Goal: Transaction & Acquisition: Download file/media

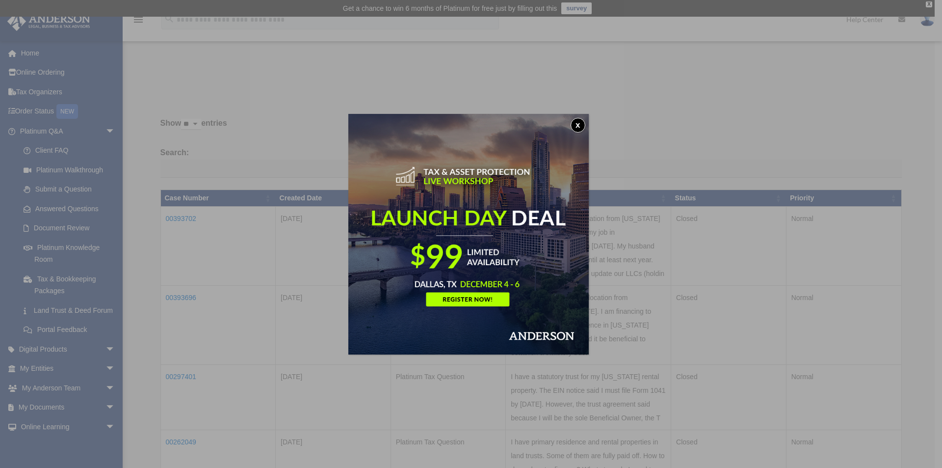
click at [582, 123] on button "x" at bounding box center [578, 125] width 15 height 15
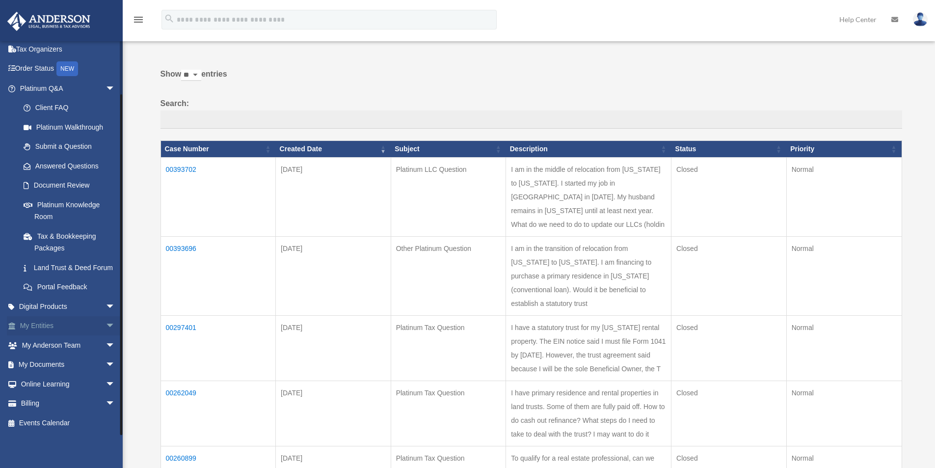
scroll to position [54, 0]
click at [82, 362] on link "My Documents arrow_drop_down" at bounding box center [68, 365] width 123 height 20
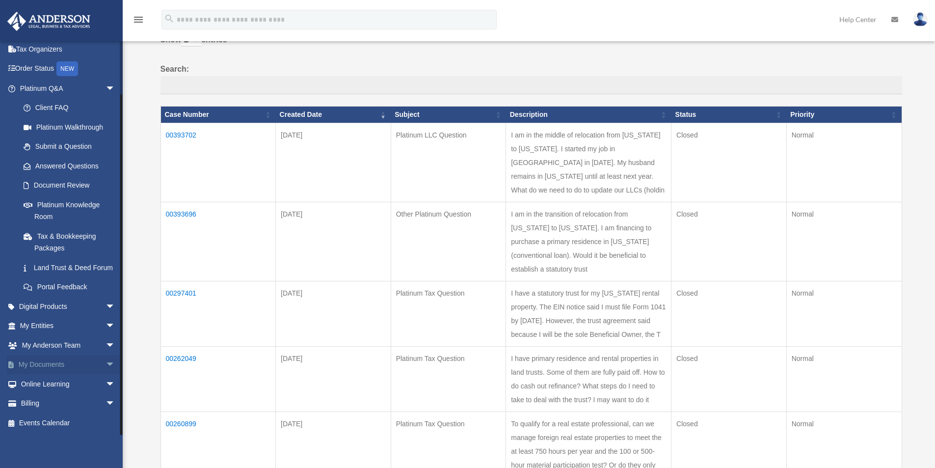
scroll to position [98, 0]
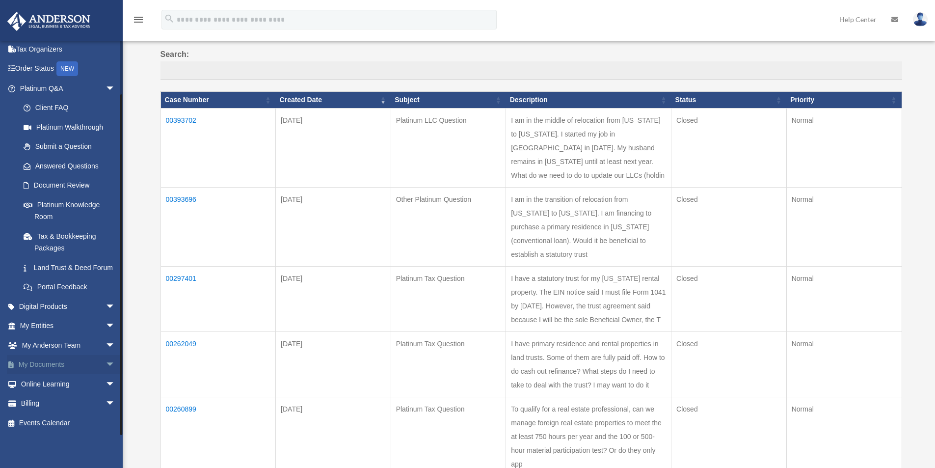
click at [106, 363] on span "arrow_drop_down" at bounding box center [116, 365] width 20 height 20
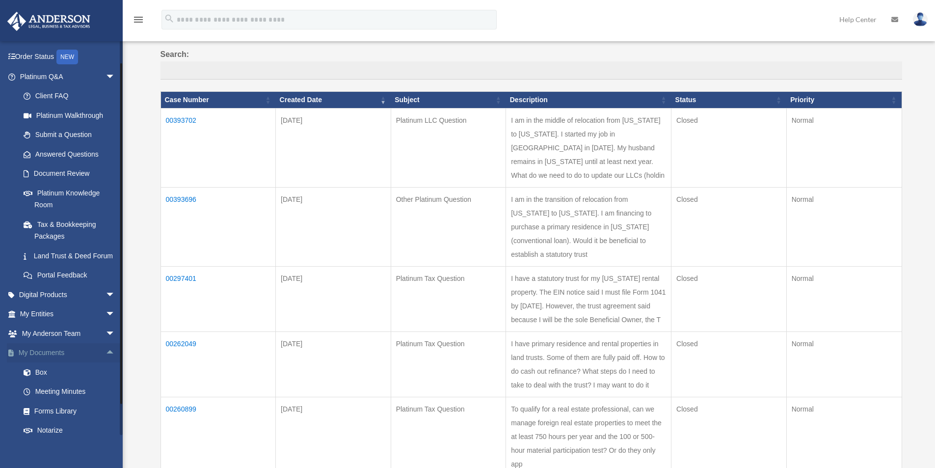
scroll to position [112, 0]
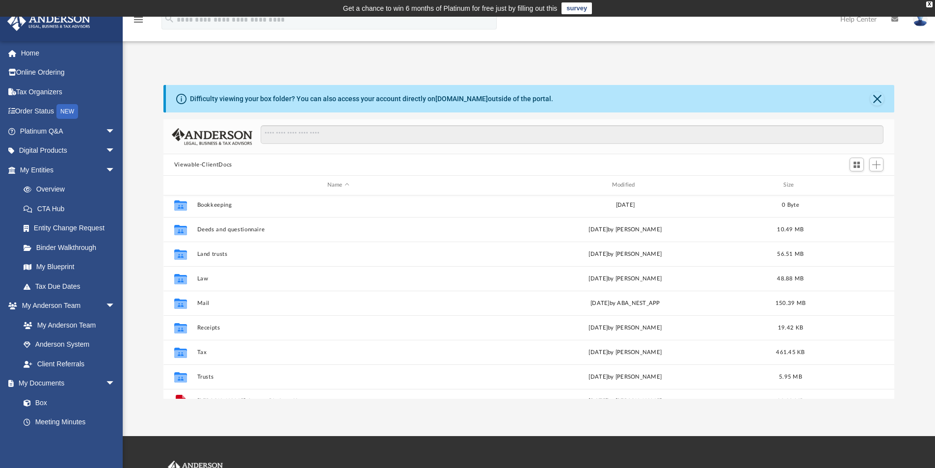
scroll to position [42, 0]
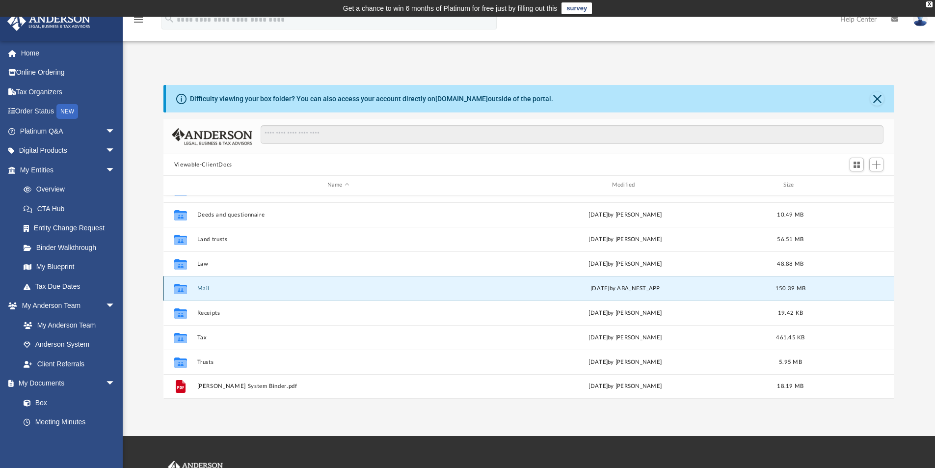
click at [203, 291] on button "Mail" at bounding box center [338, 288] width 283 height 6
click at [203, 289] on button "Mail" at bounding box center [338, 288] width 283 height 6
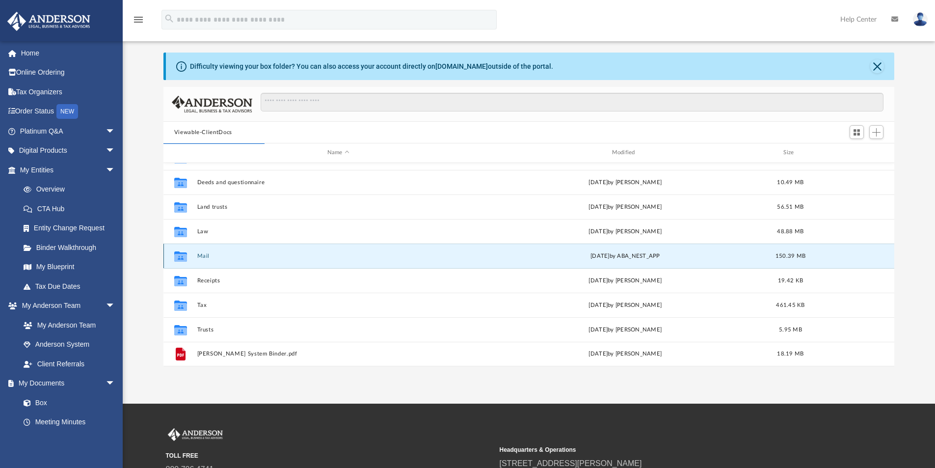
scroll to position [49, 0]
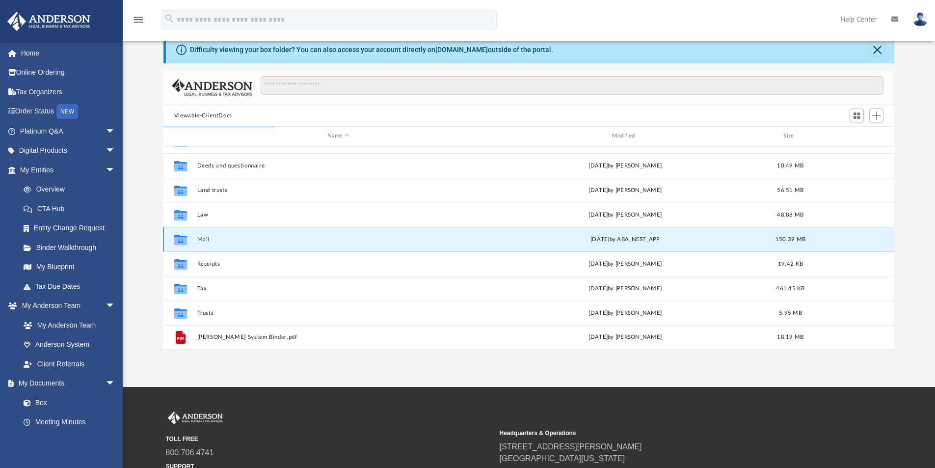
click at [398, 236] on button "Mail" at bounding box center [338, 239] width 283 height 6
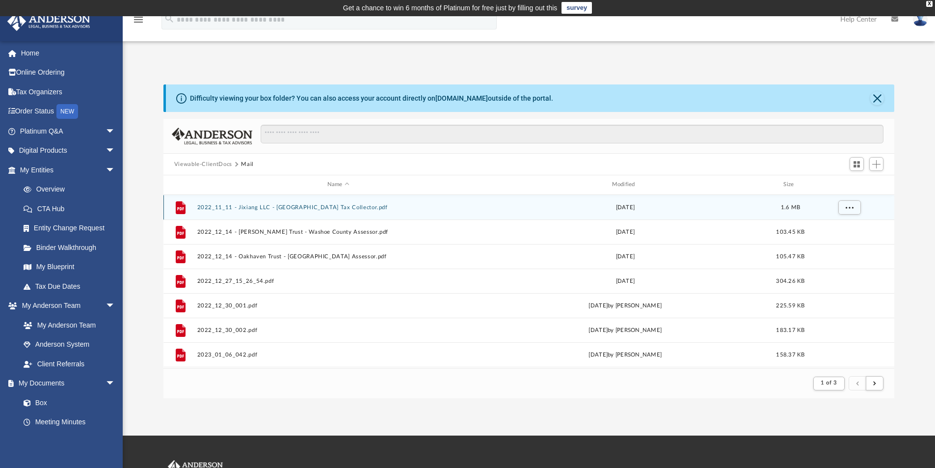
scroll to position [0, 0]
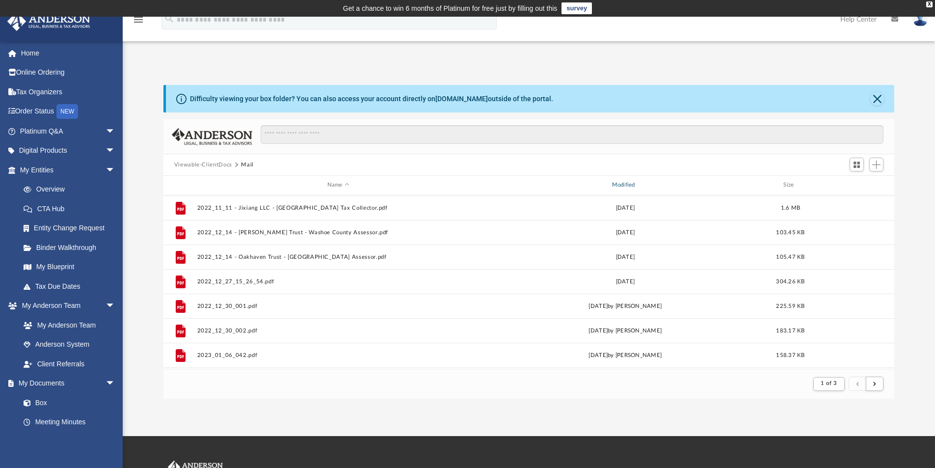
click at [625, 187] on div "Modified" at bounding box center [624, 185] width 283 height 9
click at [878, 94] on button "Close" at bounding box center [877, 99] width 14 height 14
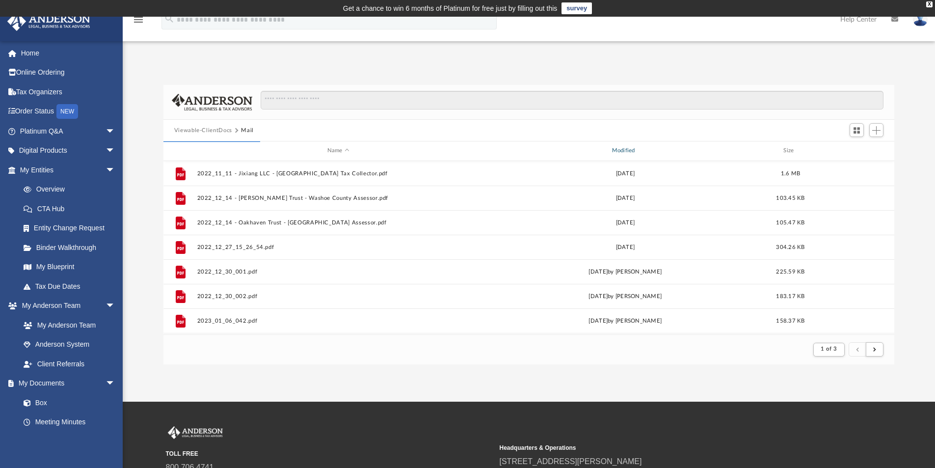
click at [624, 150] on div "Modified" at bounding box center [624, 150] width 283 height 9
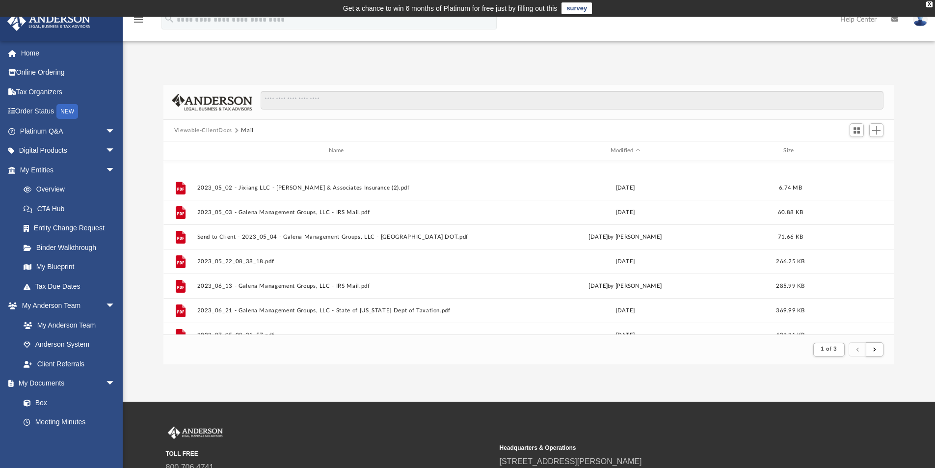
scroll to position [883, 0]
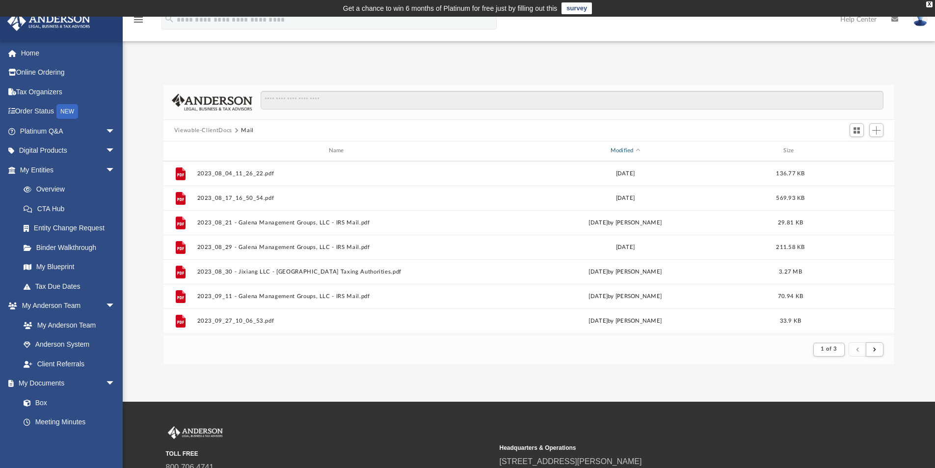
click at [630, 153] on div "Modified" at bounding box center [624, 150] width 283 height 9
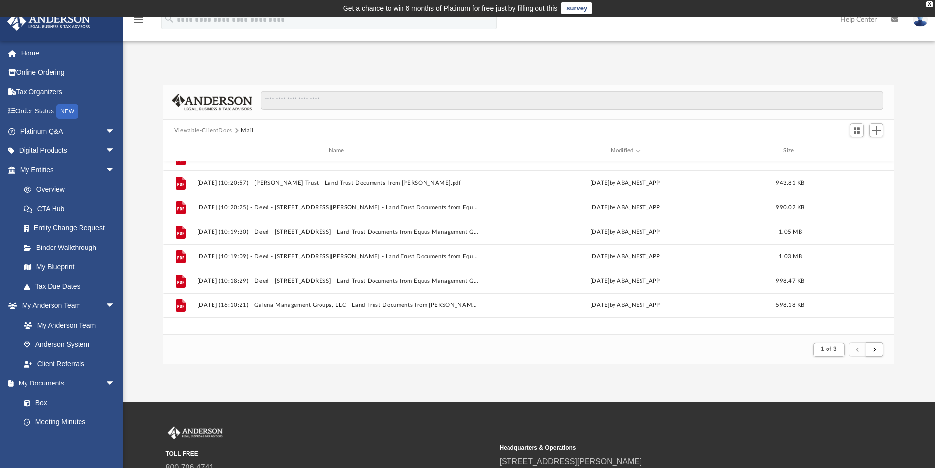
scroll to position [0, 0]
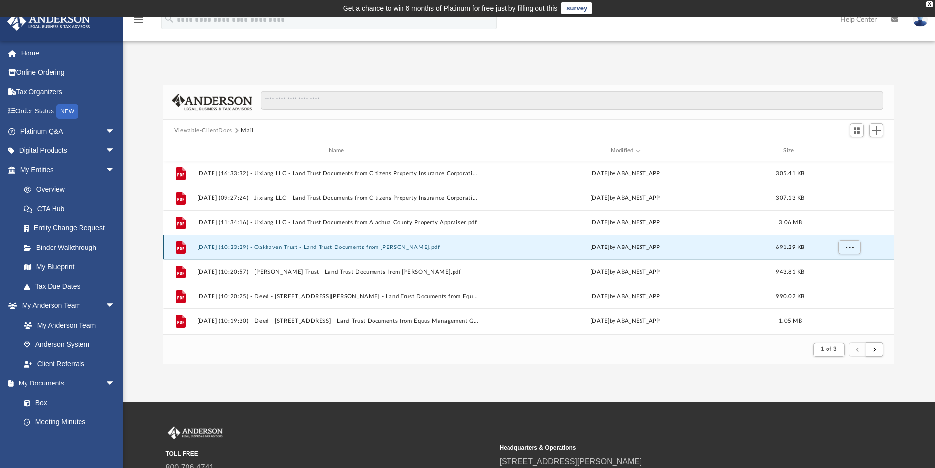
click at [403, 250] on button "2025.07.21 (10:33:29) - Oakhaven Trust - Land Trust Documents from Justin Taylo…" at bounding box center [338, 247] width 283 height 6
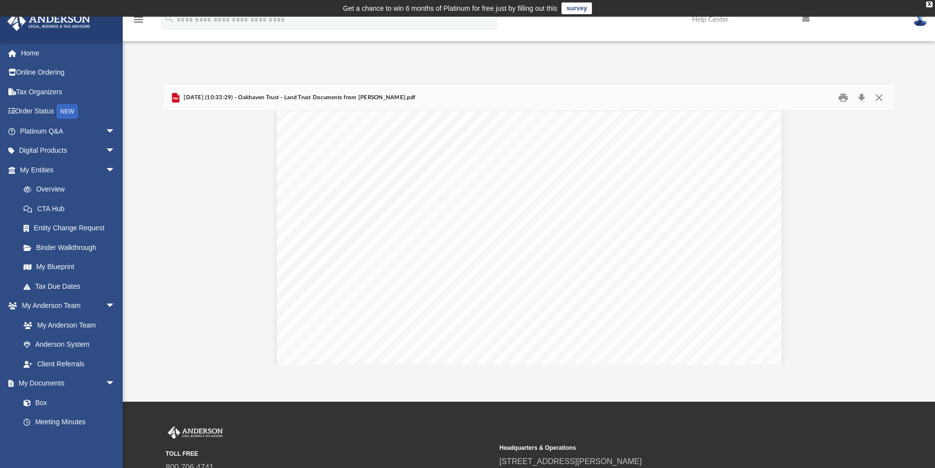
scroll to position [245, 0]
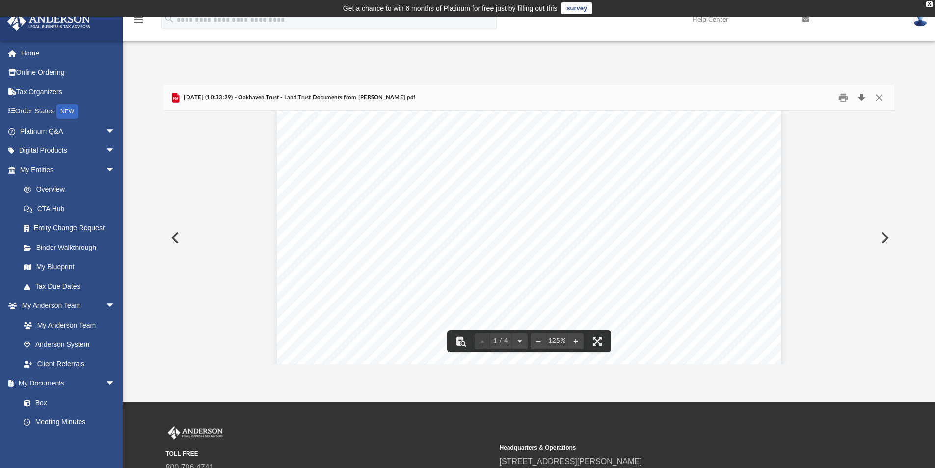
click at [861, 100] on button "Download" at bounding box center [861, 97] width 18 height 15
click at [178, 234] on button "Preview" at bounding box center [174, 237] width 22 height 27
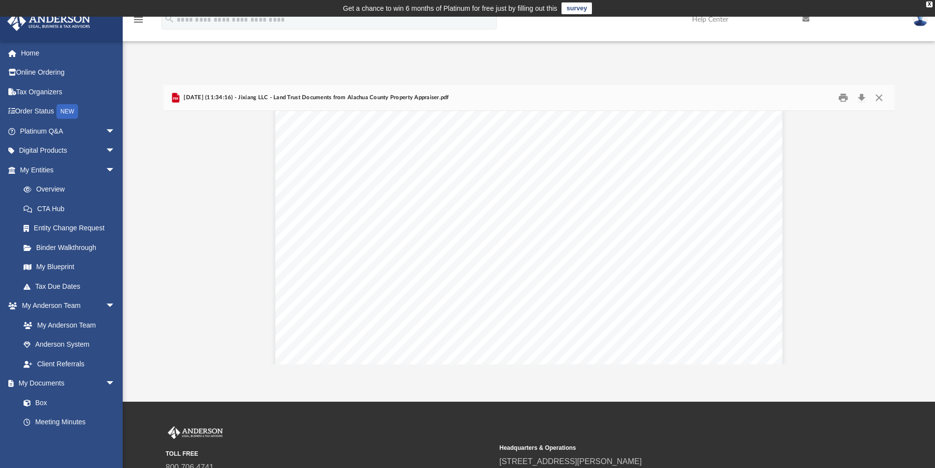
scroll to position [491, 0]
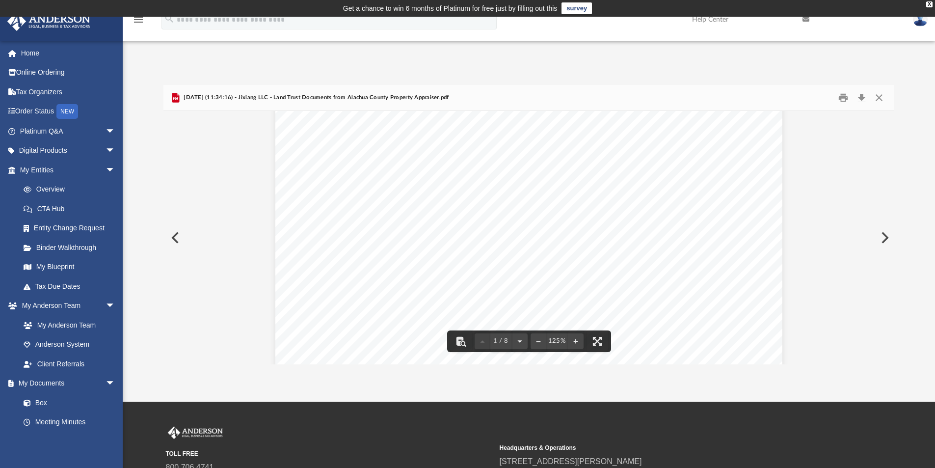
click at [181, 237] on button "Preview" at bounding box center [174, 237] width 22 height 27
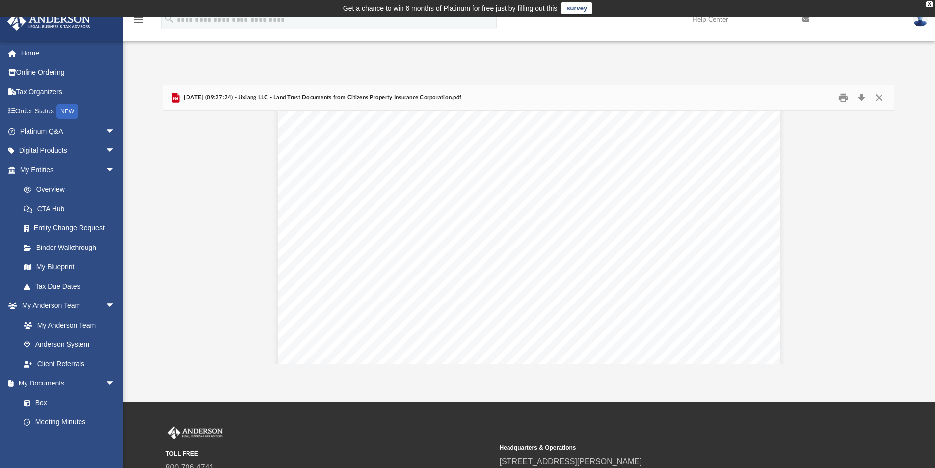
scroll to position [0, 0]
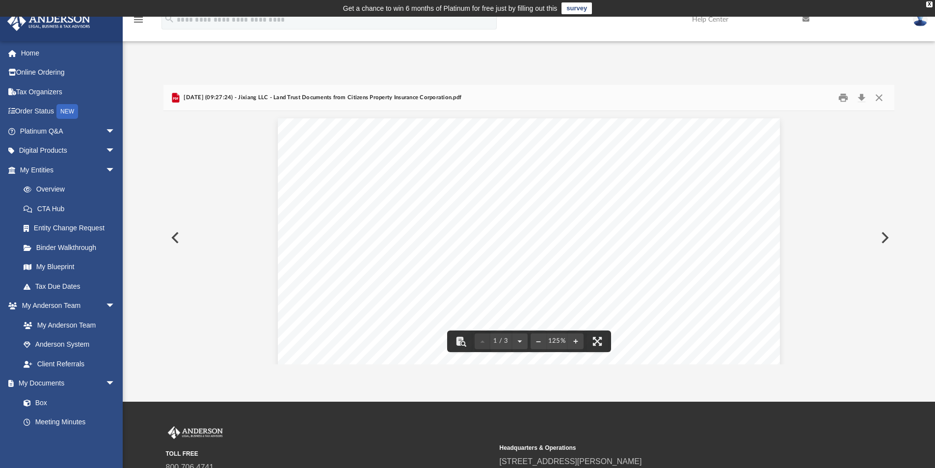
click at [179, 237] on button "Preview" at bounding box center [174, 237] width 22 height 27
click at [874, 100] on button "Close" at bounding box center [879, 97] width 18 height 15
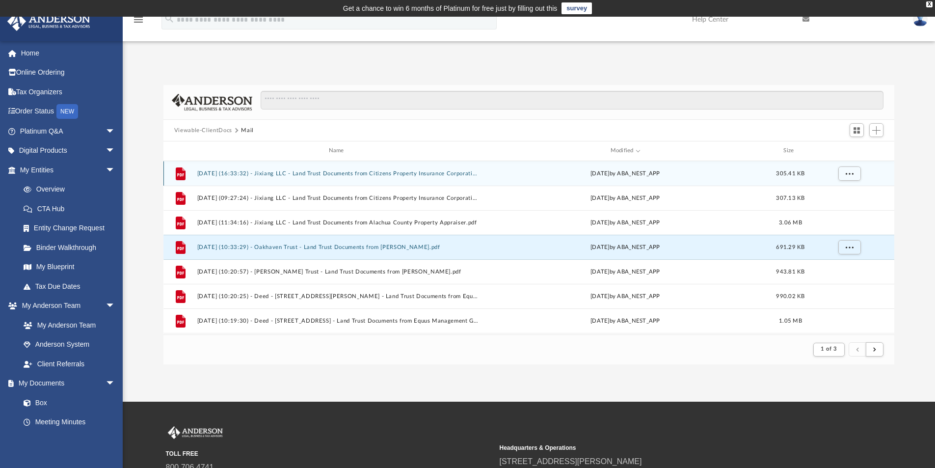
click at [383, 176] on button "2025.09.17 (16:33:32) - Jixiang LLC - Land Trust Documents from Citizens Proper…" at bounding box center [338, 173] width 283 height 6
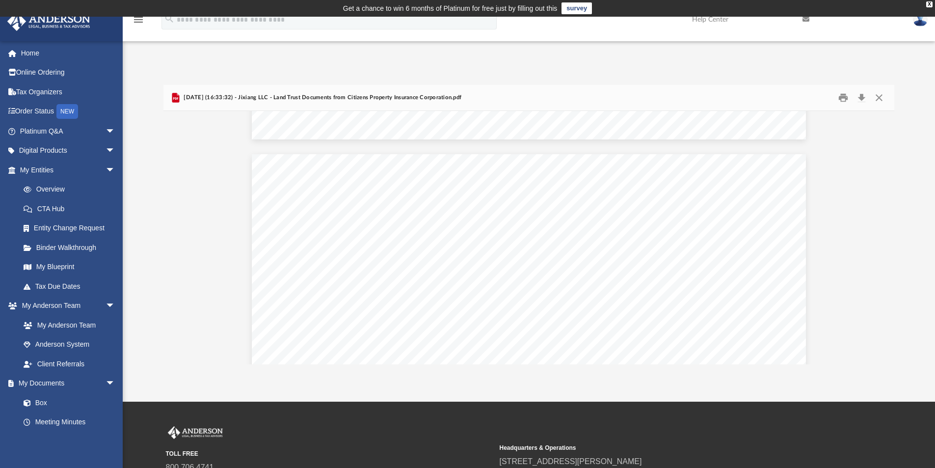
scroll to position [883, 0]
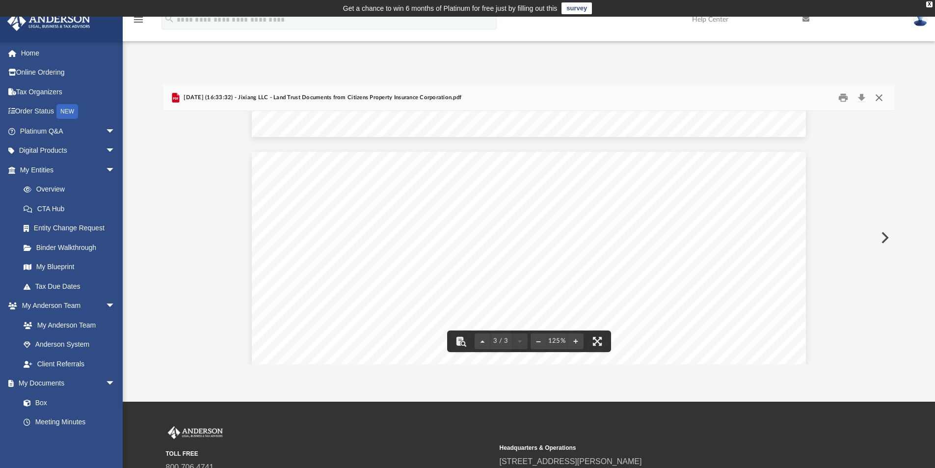
click at [879, 102] on button "Close" at bounding box center [879, 97] width 18 height 15
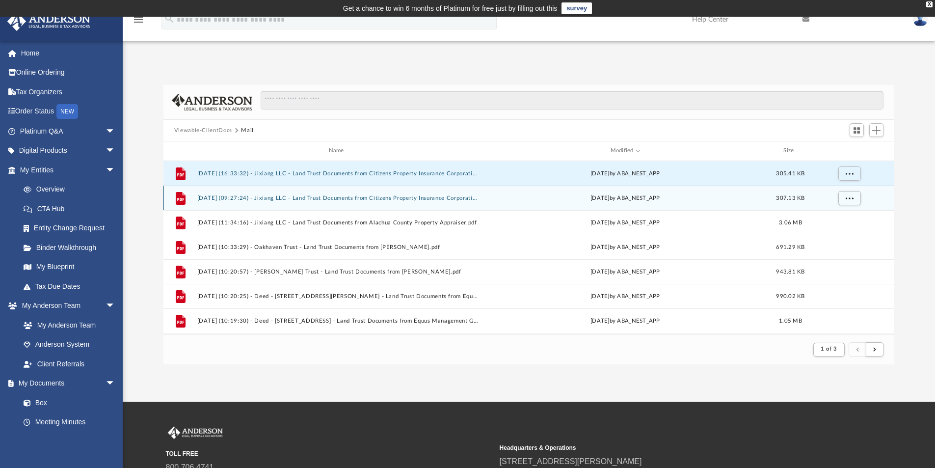
click at [386, 202] on div "File 2025.09.16 (09:27:24) - Jixiang LLC - Land Trust Documents from Citizens P…" at bounding box center [528, 197] width 731 height 25
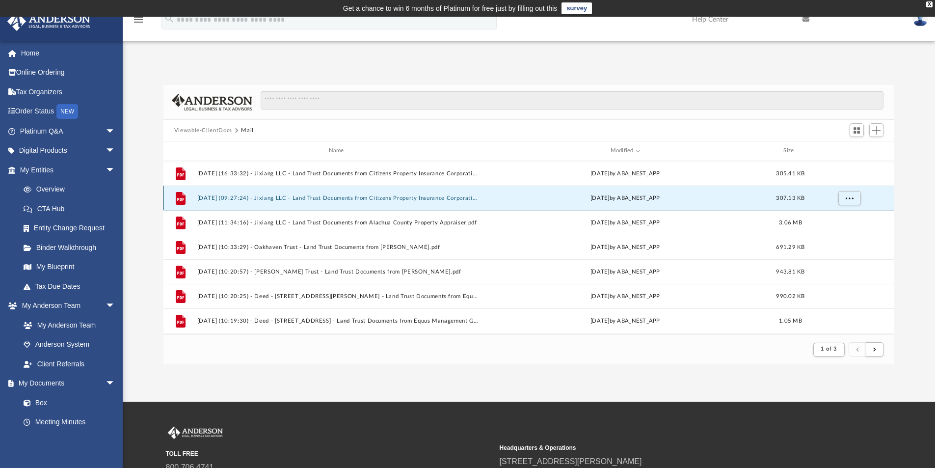
click at [391, 198] on button "2025.09.16 (09:27:24) - Jixiang LLC - Land Trust Documents from Citizens Proper…" at bounding box center [338, 198] width 283 height 6
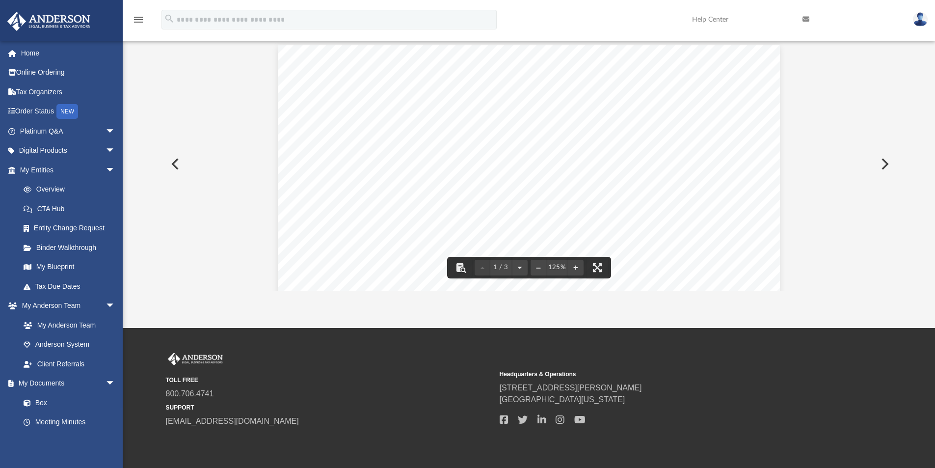
scroll to position [0, 0]
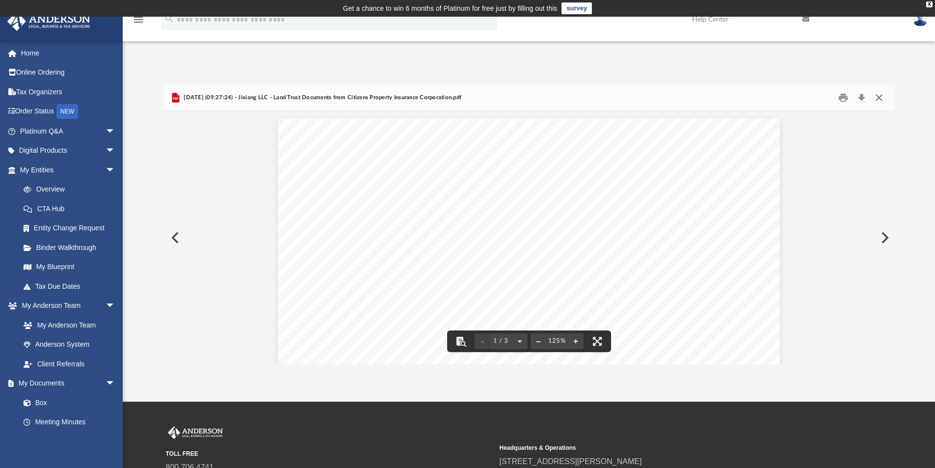
click at [879, 100] on button "Close" at bounding box center [879, 97] width 18 height 15
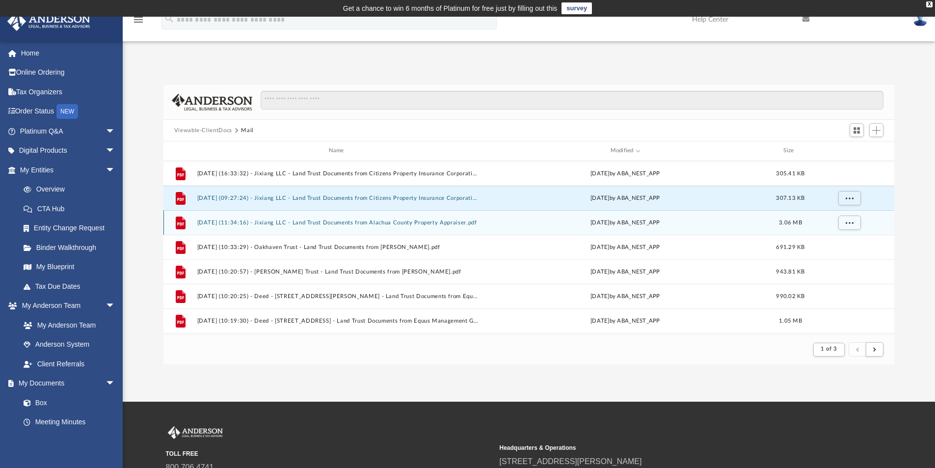
click at [401, 227] on div "File 2025.09.03 (11:34:16) - Jixiang LLC - Land Trust Documents from Alachua Co…" at bounding box center [528, 222] width 731 height 25
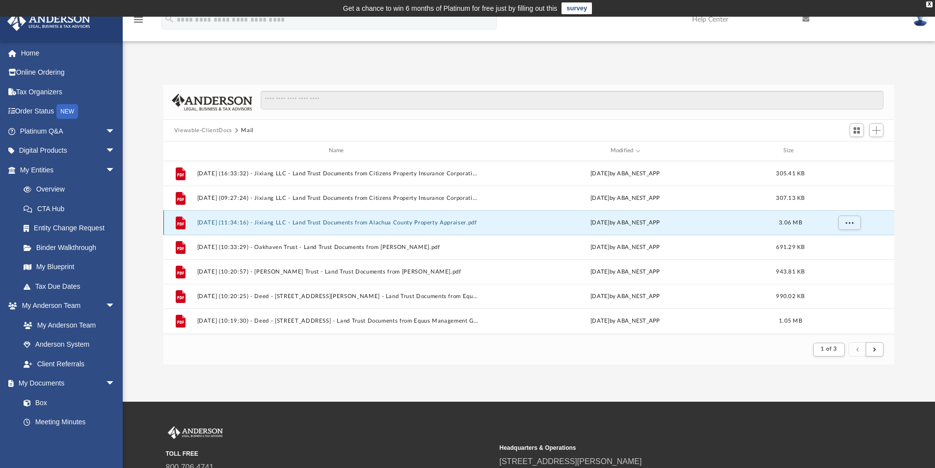
click at [427, 225] on button "2025.09.03 (11:34:16) - Jixiang LLC - Land Trust Documents from Alachua County …" at bounding box center [338, 222] width 283 height 6
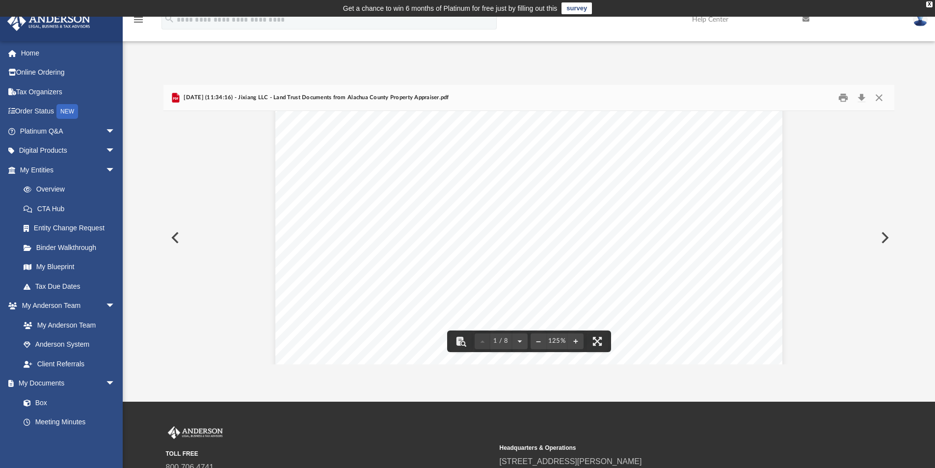
scroll to position [834, 0]
click at [875, 101] on button "Close" at bounding box center [879, 97] width 18 height 15
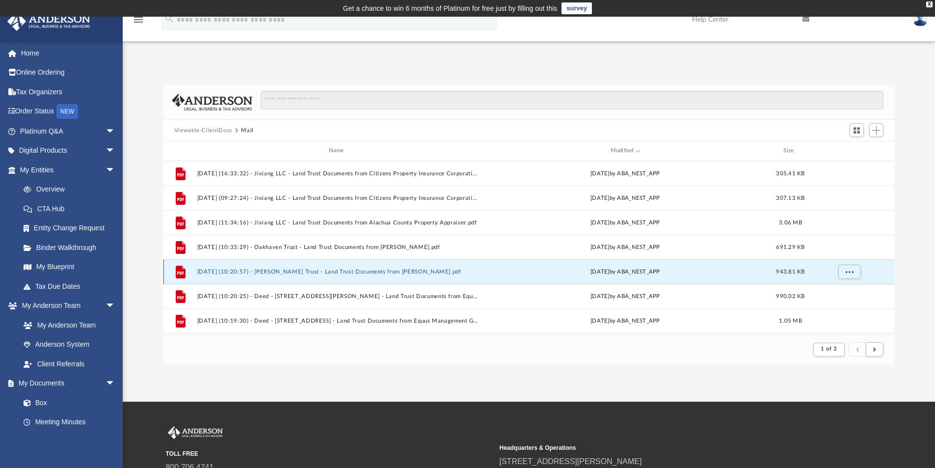
click at [397, 268] on button "2025.07.18 (10:20:57) - Brittany Meadows Trust - Land Trust Documents from Just…" at bounding box center [338, 271] width 283 height 6
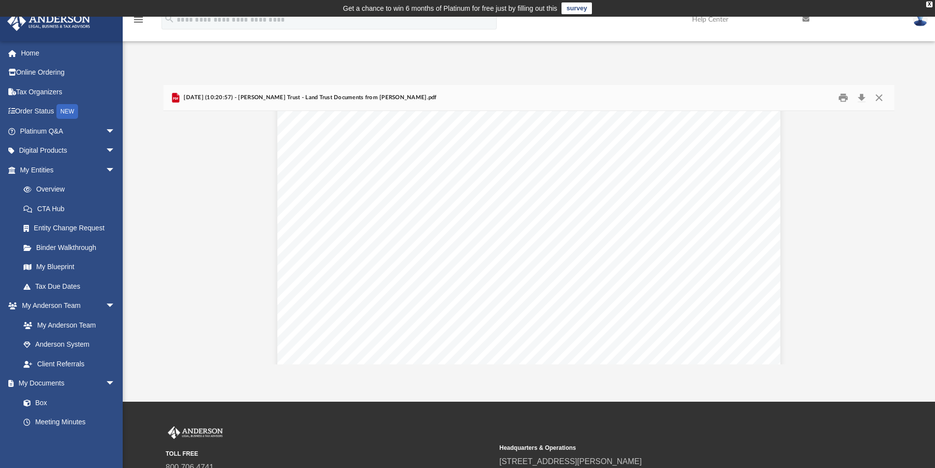
scroll to position [1668, 0]
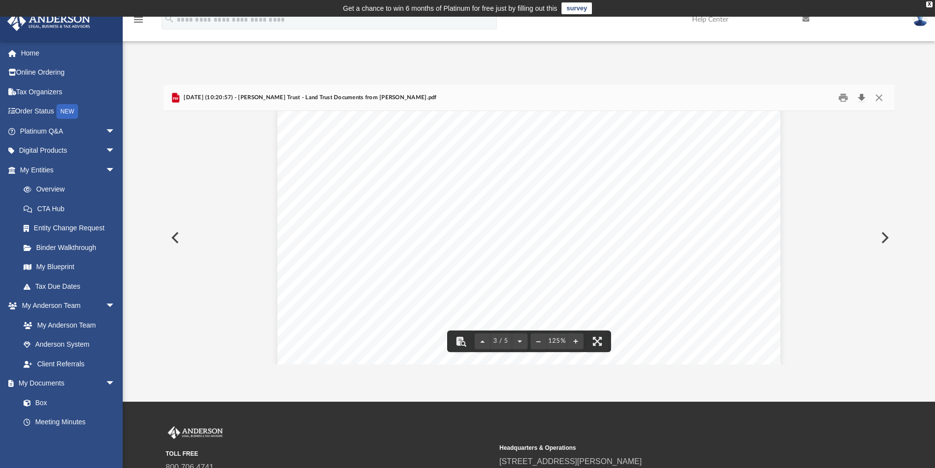
click at [858, 99] on button "Download" at bounding box center [861, 97] width 18 height 15
